Goal: Obtain resource: Download file/media

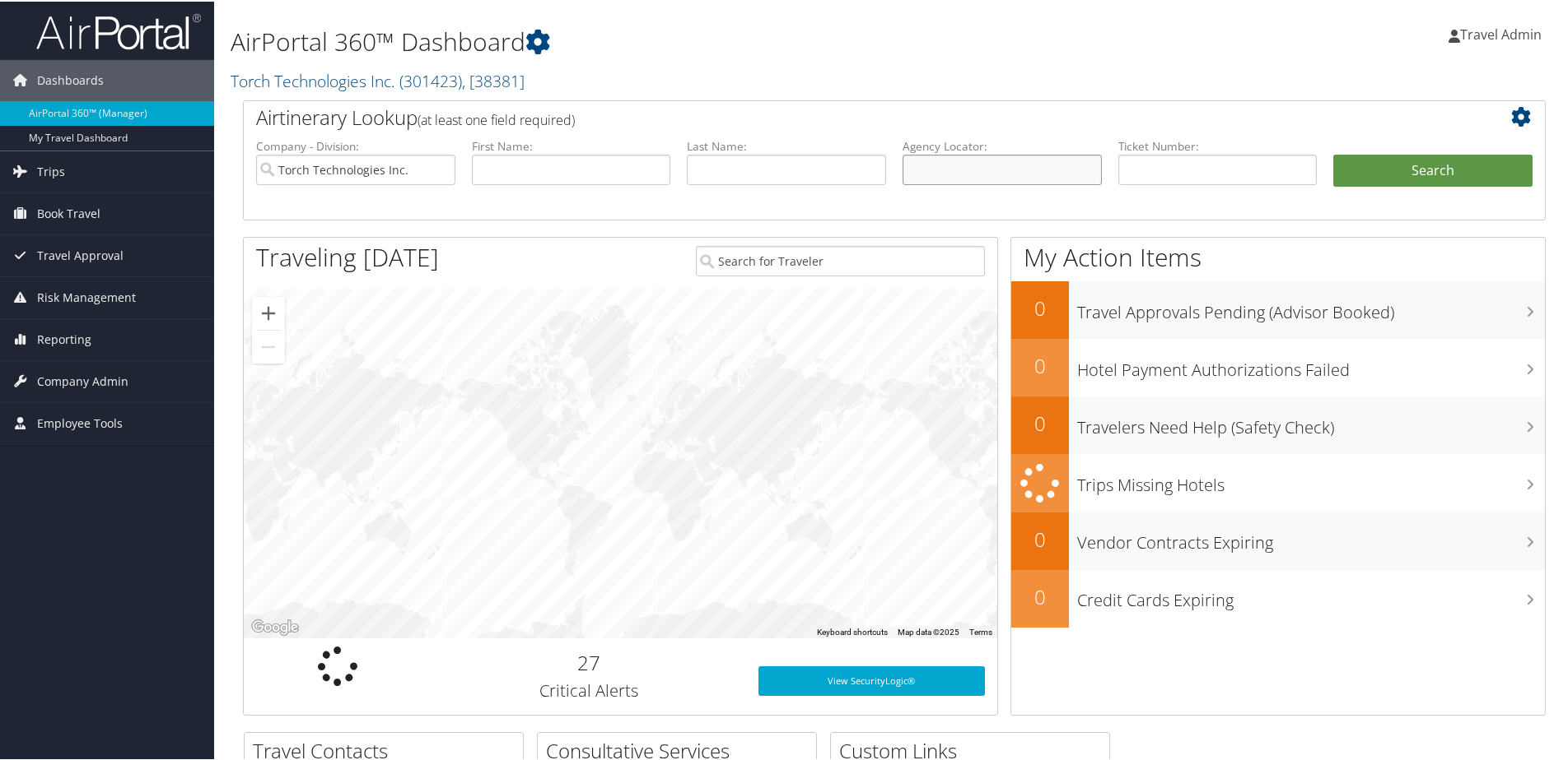
click at [1027, 179] on input "text" at bounding box center [1002, 168] width 199 height 31
type input "dddspg"
click at [1333, 153] on button "Search" at bounding box center [1432, 169] width 199 height 33
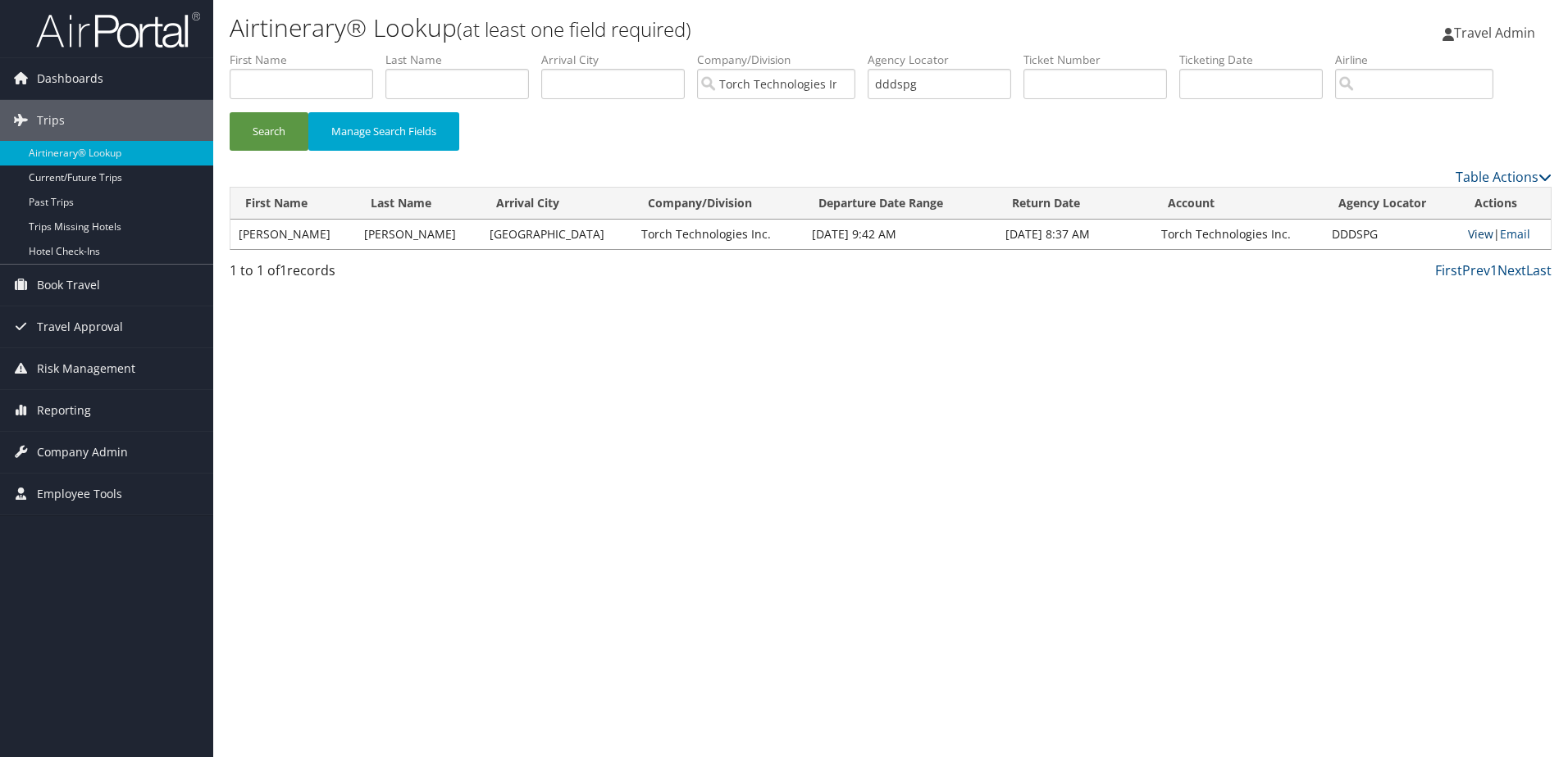
click at [1467, 233] on link "View" at bounding box center [1480, 234] width 26 height 15
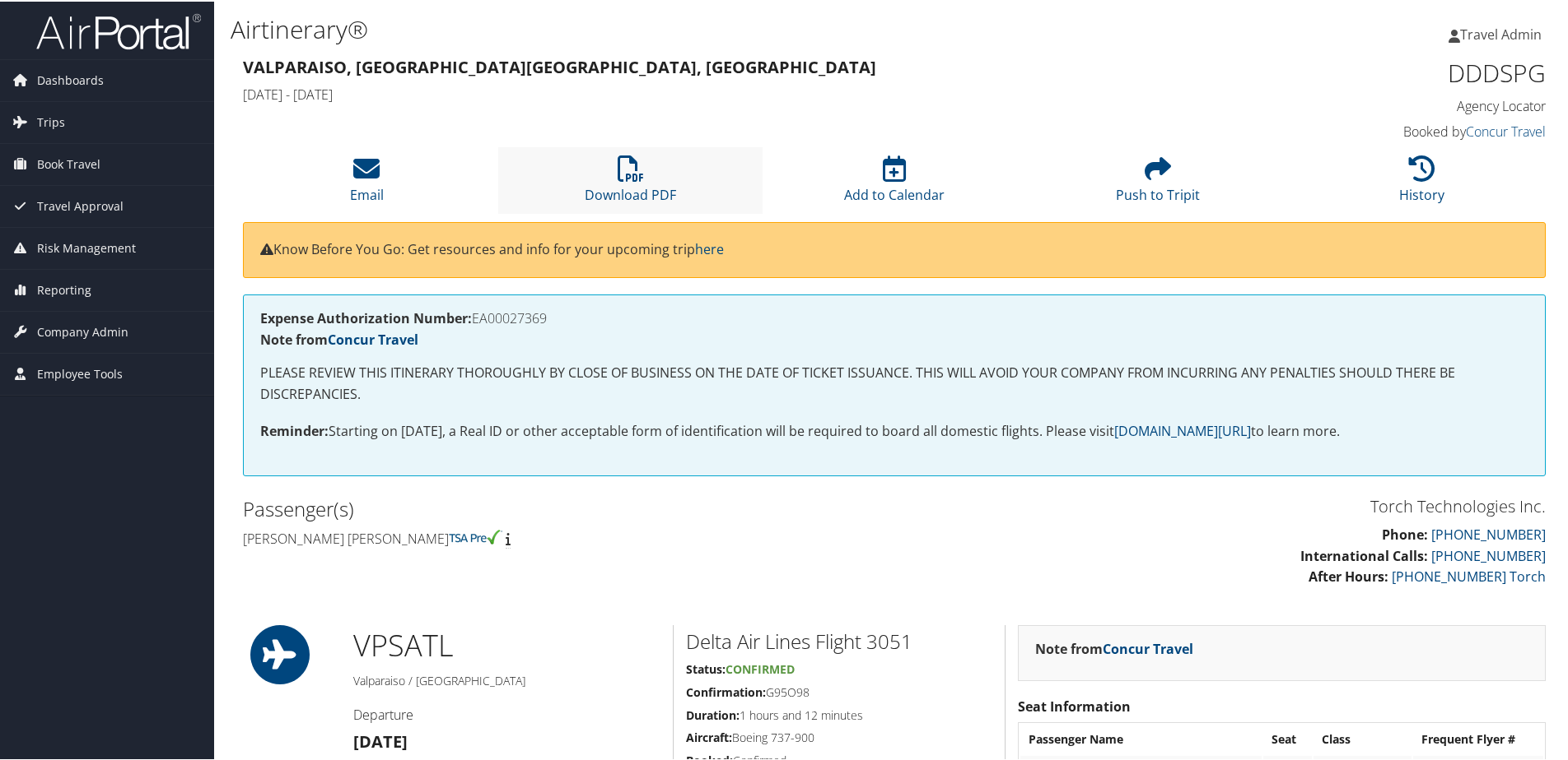
click at [624, 206] on li "Download PDF" at bounding box center [630, 179] width 263 height 67
